Goal: Information Seeking & Learning: Learn about a topic

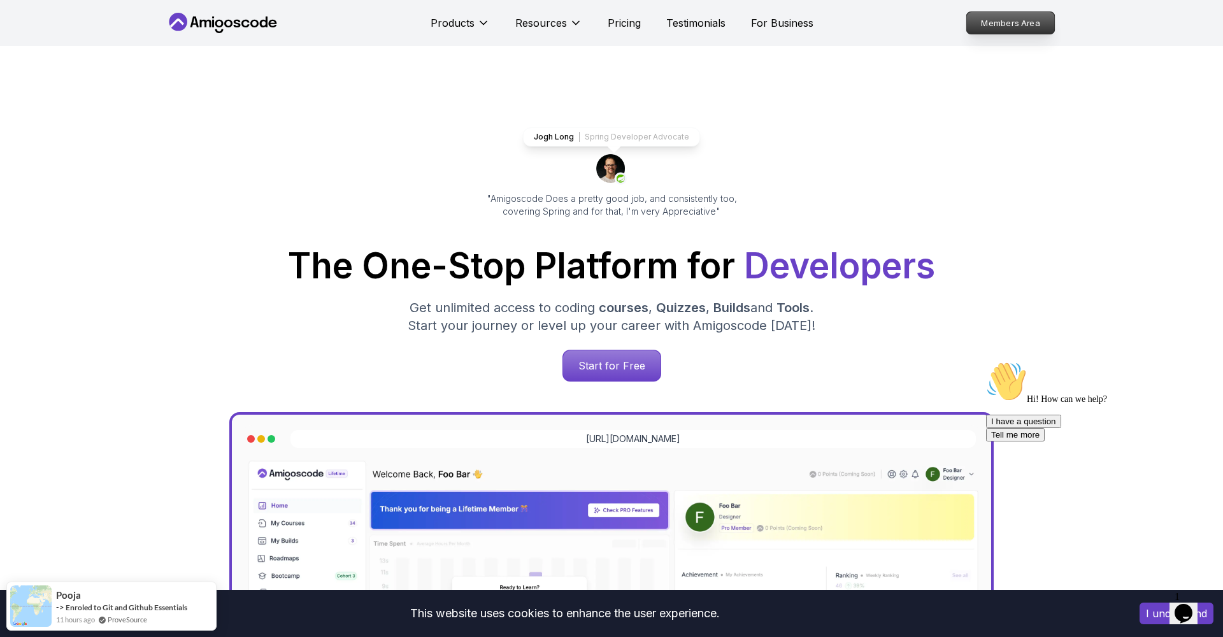
click at [989, 22] on p "Members Area" at bounding box center [1011, 23] width 88 height 22
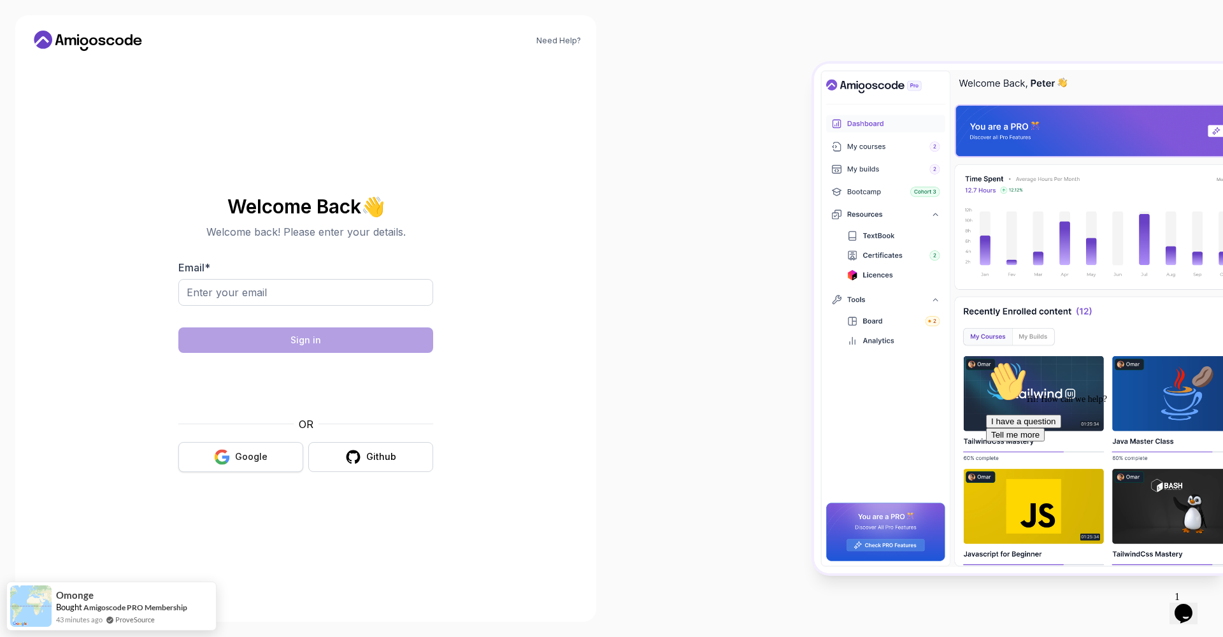
click at [240, 460] on div "Google" at bounding box center [251, 456] width 32 height 13
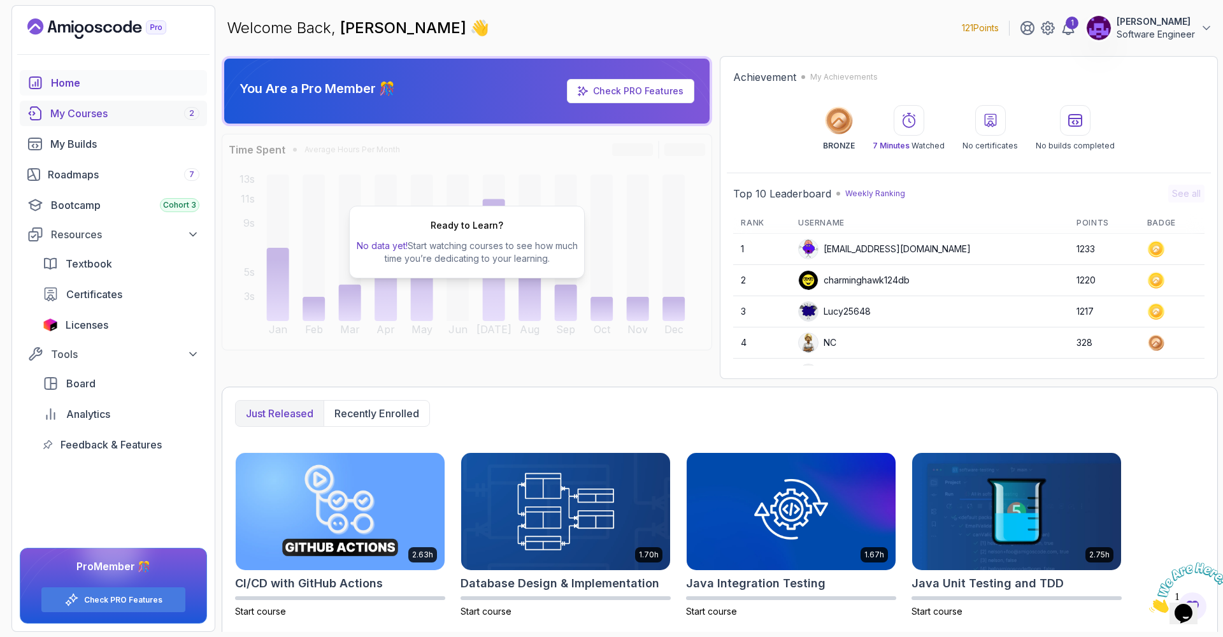
click at [118, 117] on div "My Courses 2" at bounding box center [124, 113] width 149 height 15
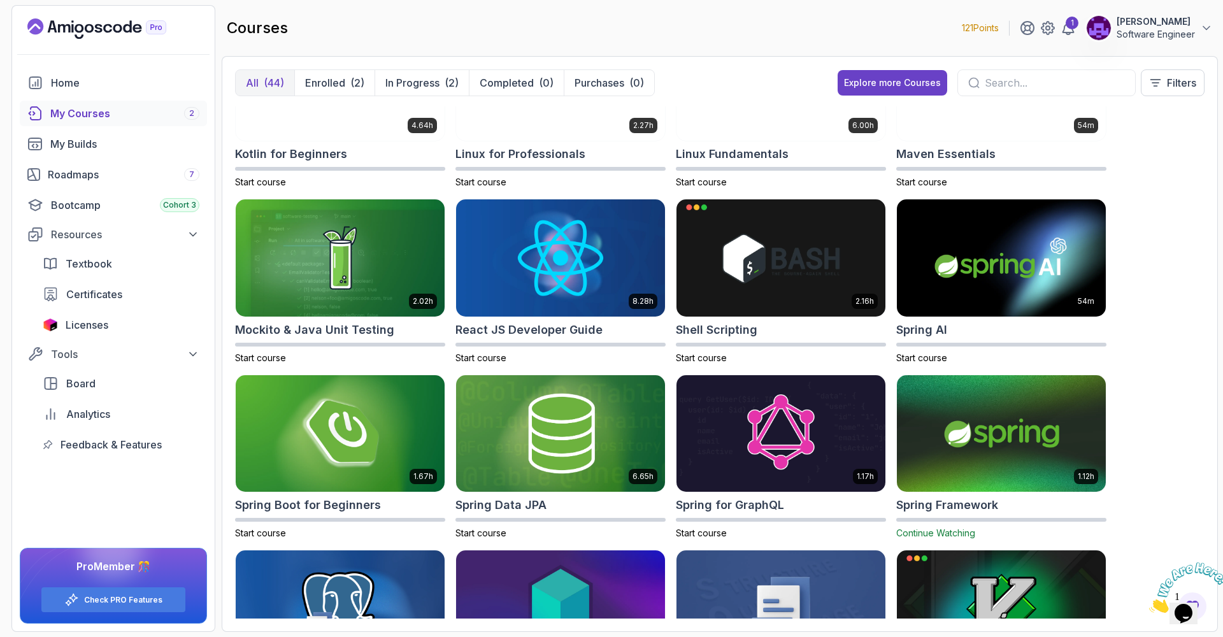
scroll to position [1305, 0]
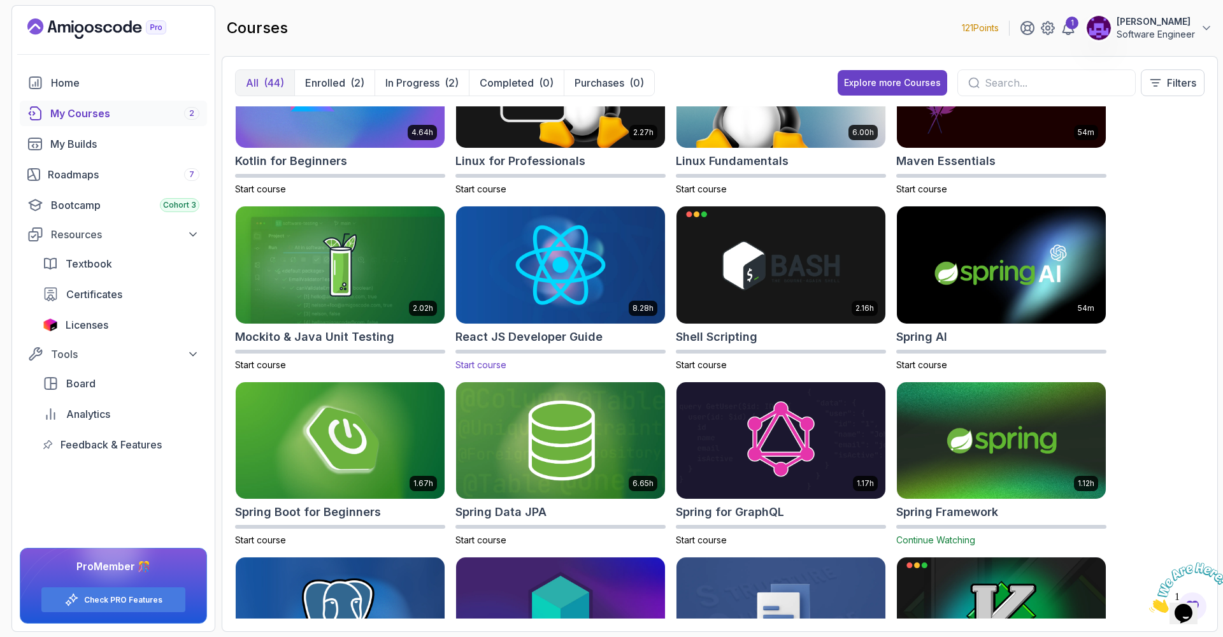
click at [564, 260] on img at bounding box center [560, 264] width 219 height 123
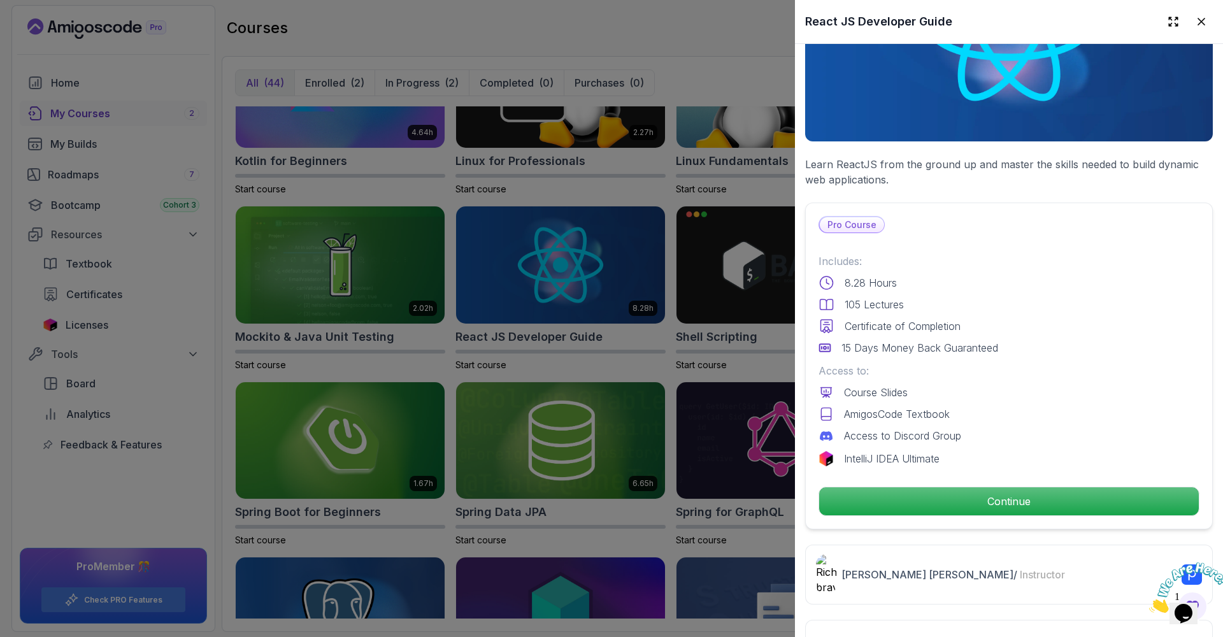
scroll to position [154, 0]
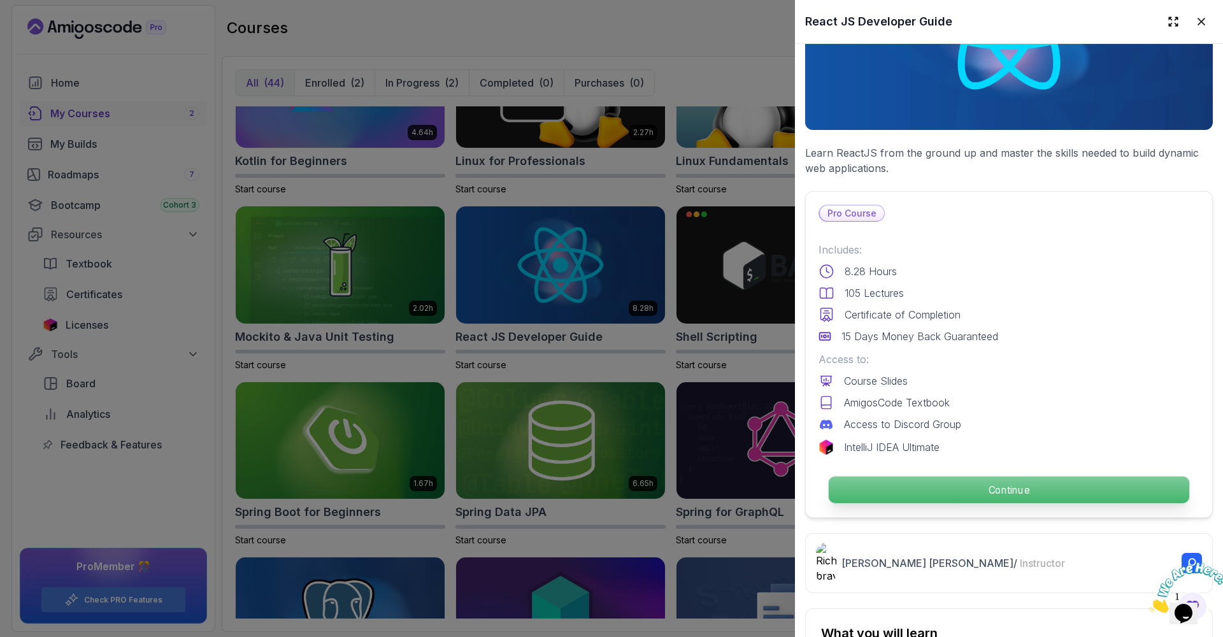
click at [909, 491] on p "Continue" at bounding box center [1009, 490] width 361 height 27
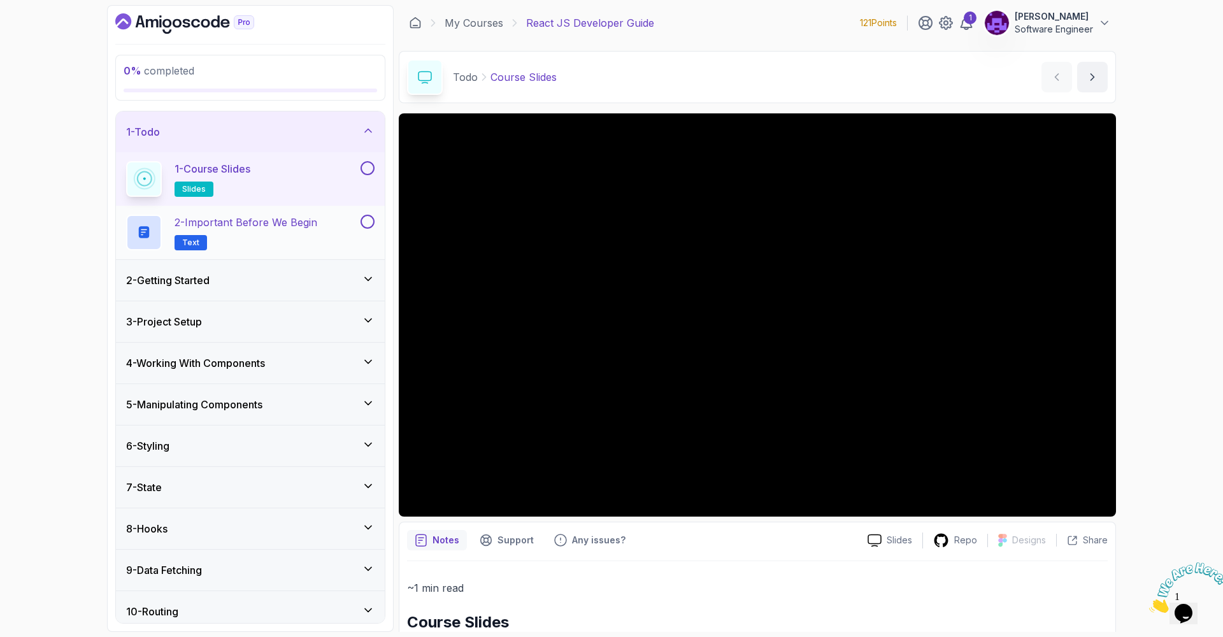
click at [266, 236] on h2 "2 - Important Before We Begin Text" at bounding box center [246, 233] width 143 height 36
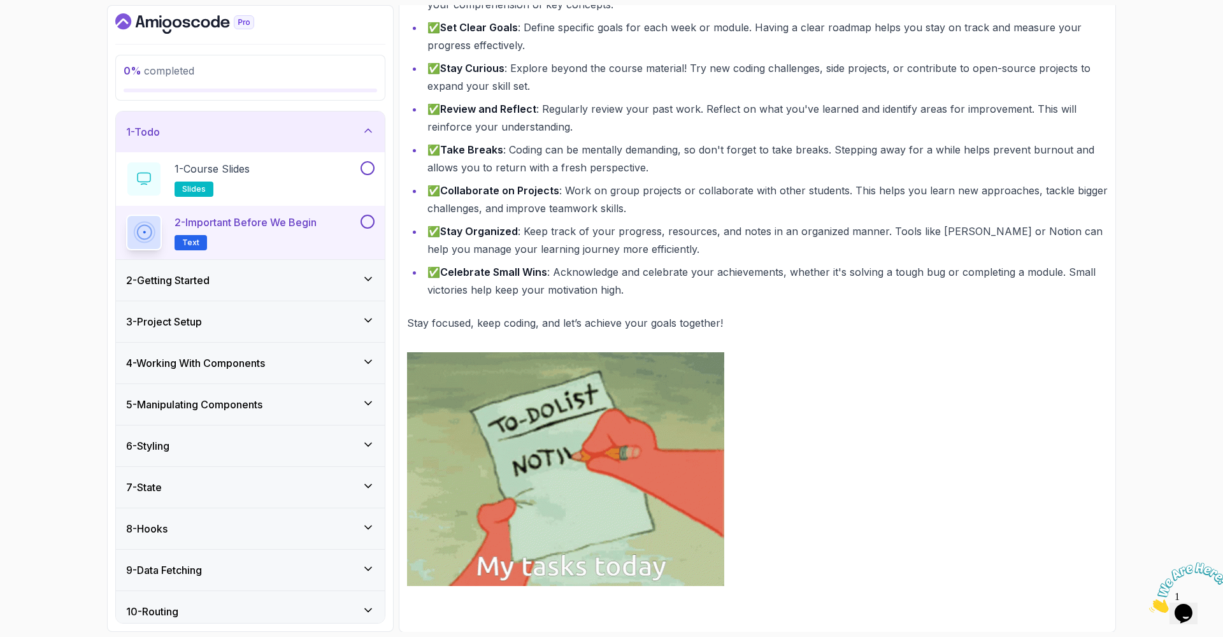
click at [248, 283] on div "2 - Getting Started" at bounding box center [250, 280] width 248 height 15
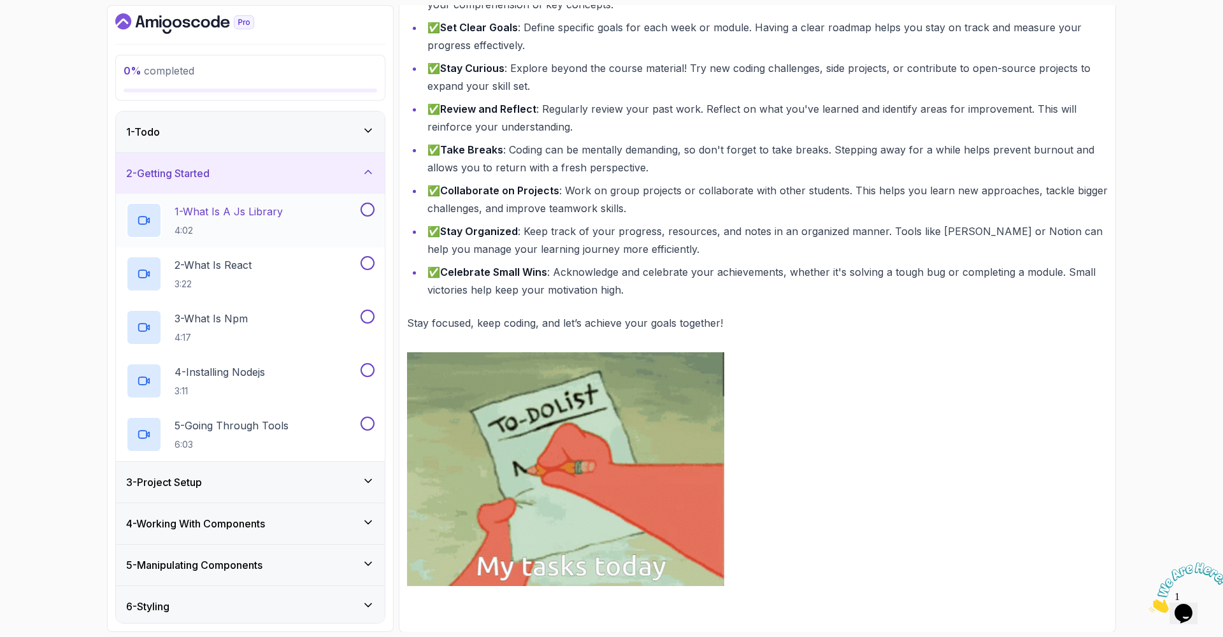
click at [261, 219] on p "1 - What Is A Js Library" at bounding box center [229, 211] width 108 height 15
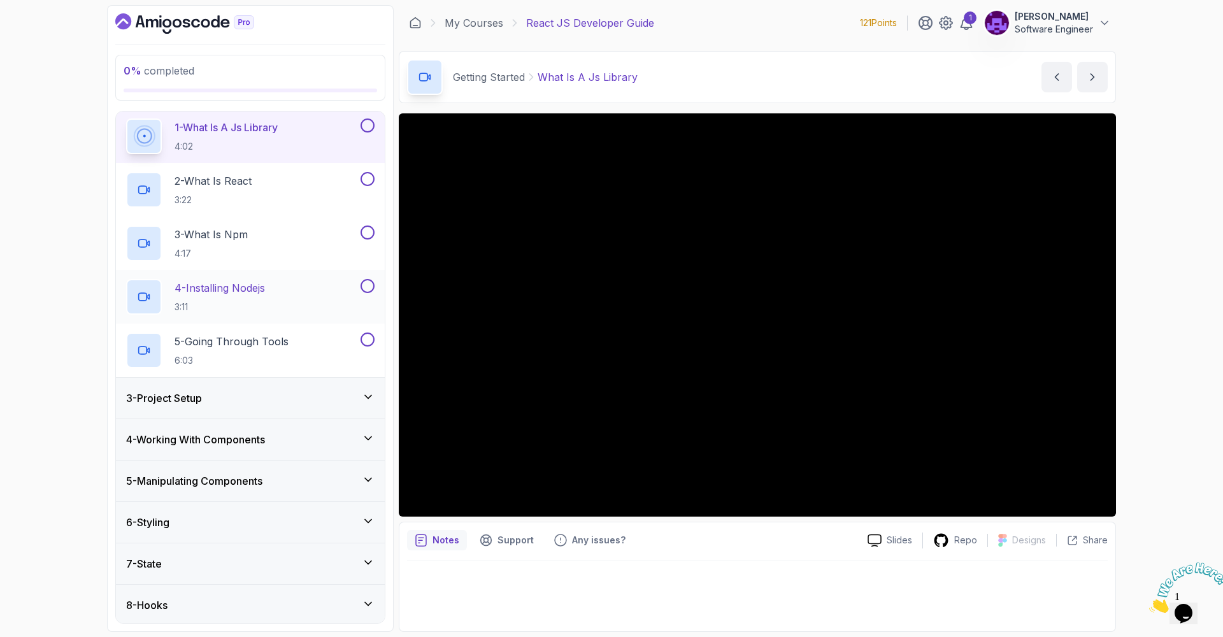
scroll to position [124, 0]
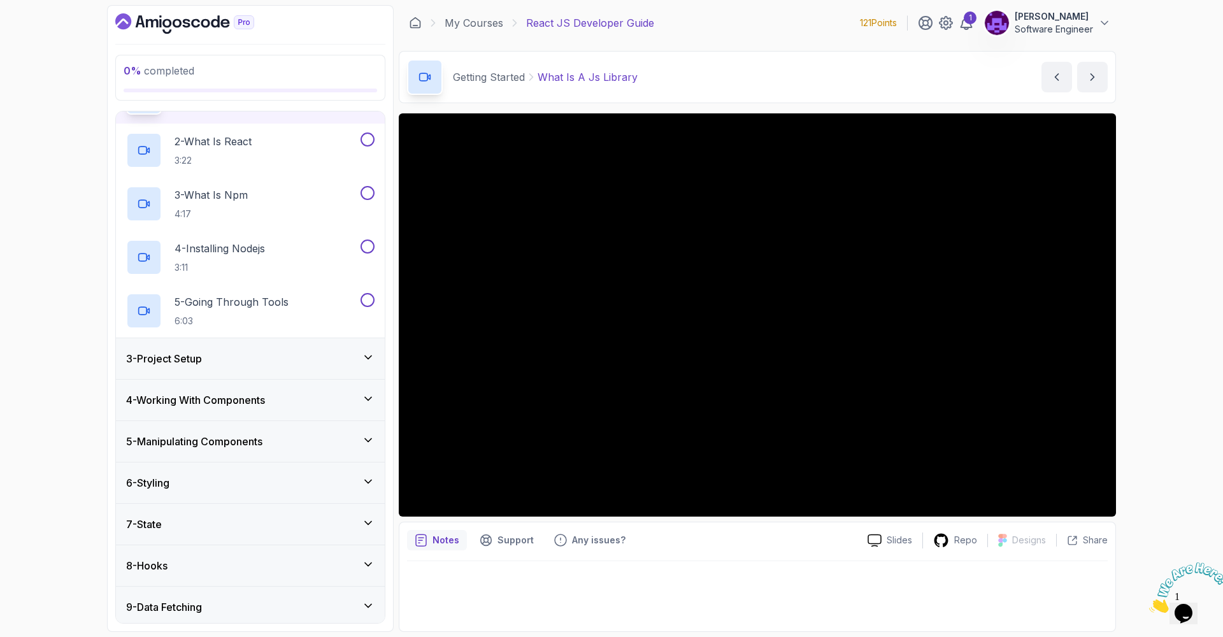
click at [200, 374] on div "3 - Project Setup" at bounding box center [250, 358] width 269 height 41
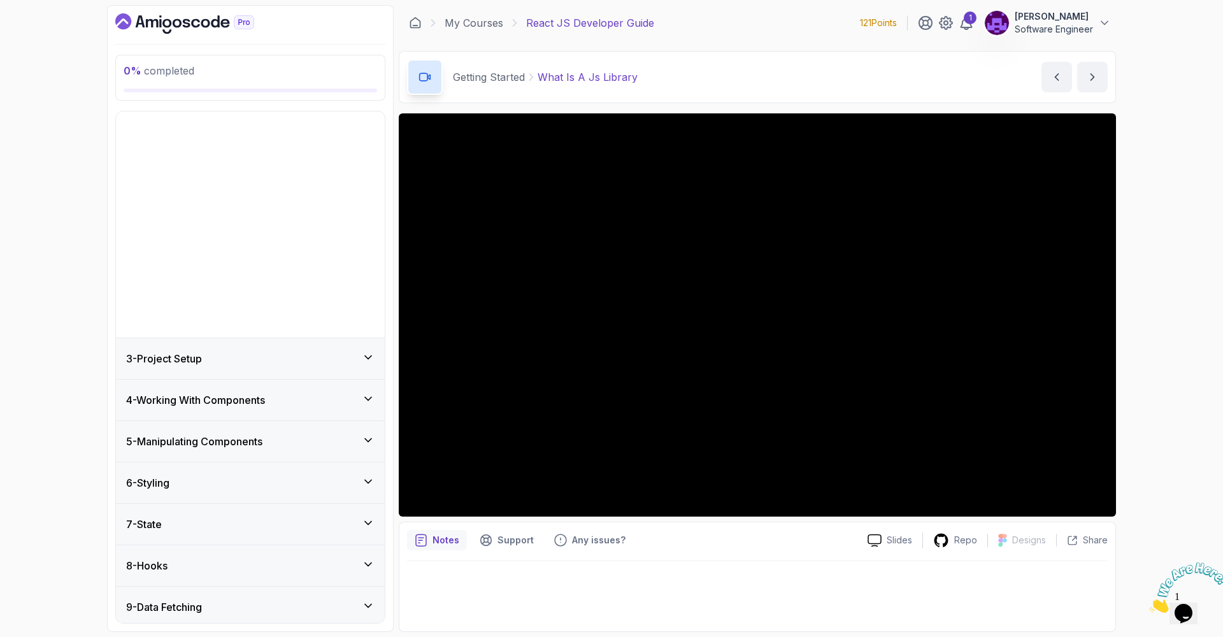
scroll to position [109, 0]
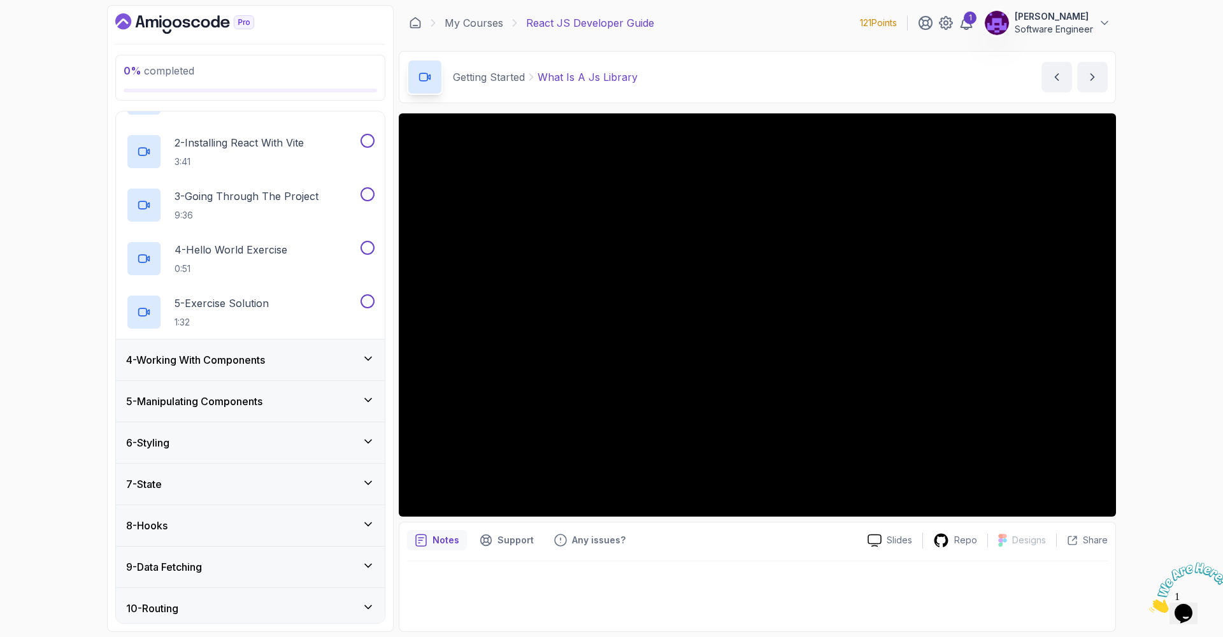
click at [212, 363] on h3 "4 - Working With Components" at bounding box center [195, 359] width 139 height 15
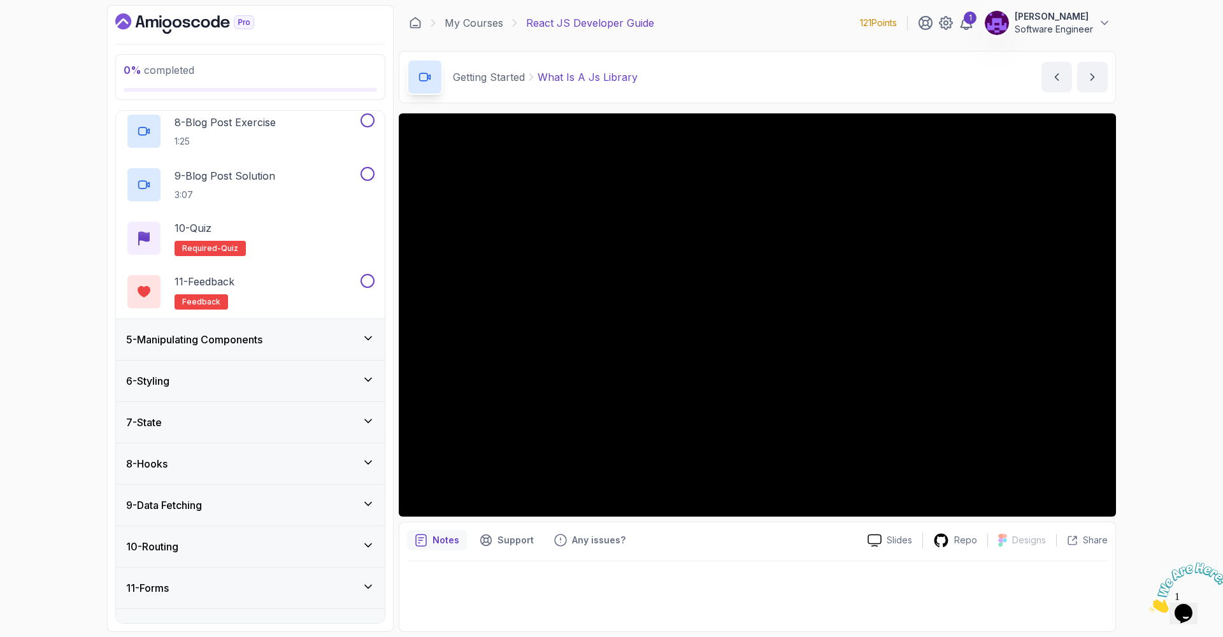
click at [241, 355] on div "5 - Manipulating Components" at bounding box center [250, 339] width 269 height 41
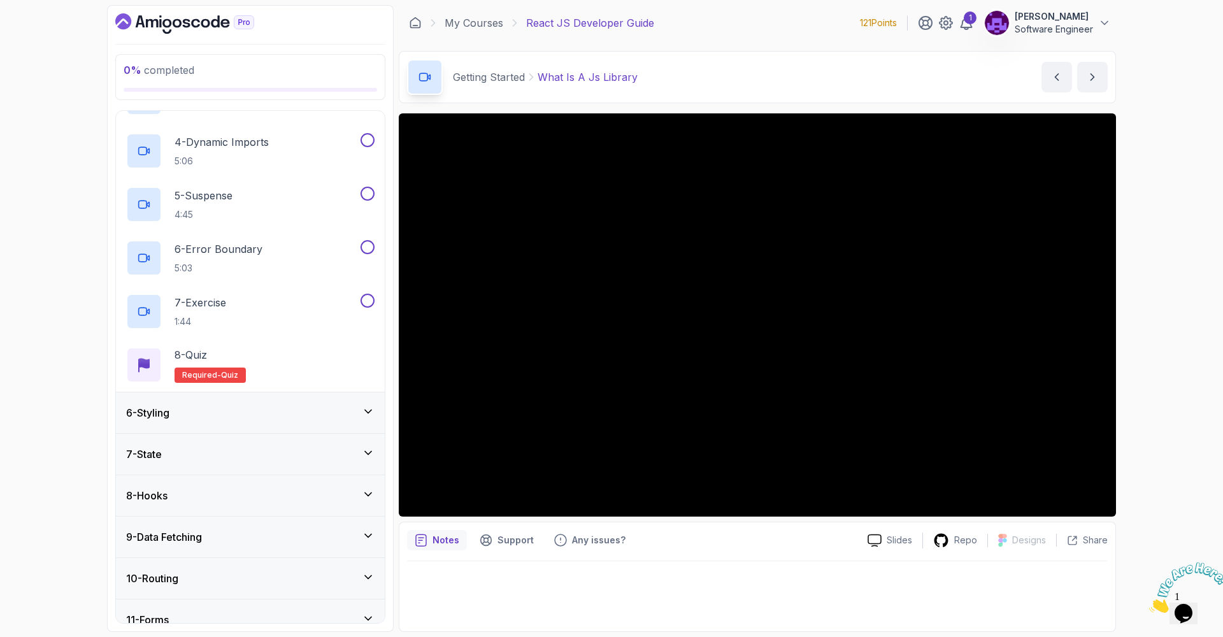
click at [238, 419] on div "6 - Styling" at bounding box center [250, 412] width 248 height 15
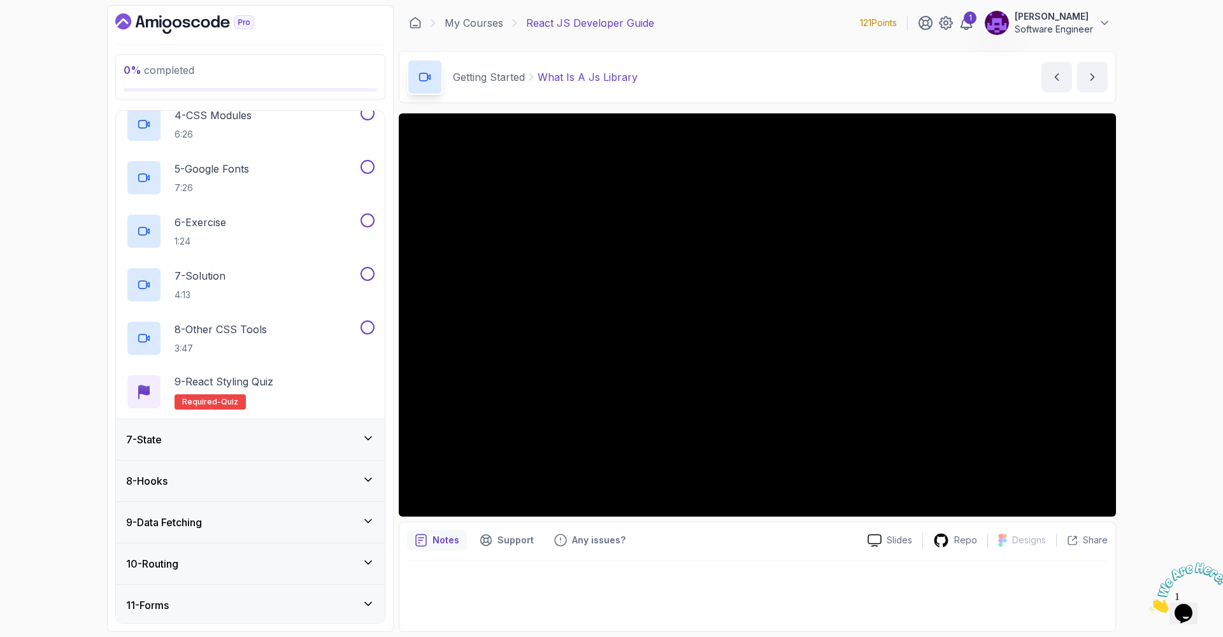
click at [232, 445] on div "7 - State" at bounding box center [250, 439] width 248 height 15
